Goal: Find specific page/section: Find specific page/section

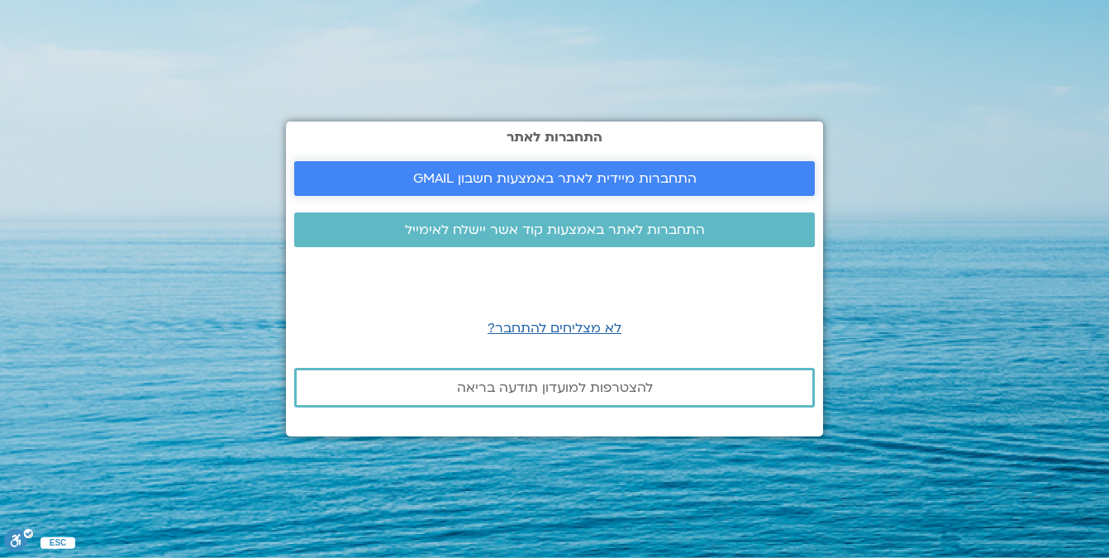
click at [564, 177] on span "התחברות מיידית לאתר באמצעות חשבון GMAIL" at bounding box center [554, 178] width 283 height 15
